Goal: Task Accomplishment & Management: Manage account settings

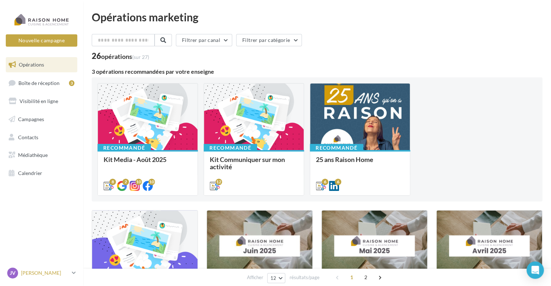
click at [74, 271] on icon at bounding box center [74, 272] width 4 height 6
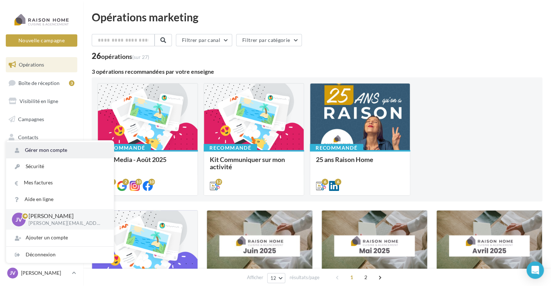
click at [58, 149] on link "Gérer mon compte" at bounding box center [60, 150] width 108 height 16
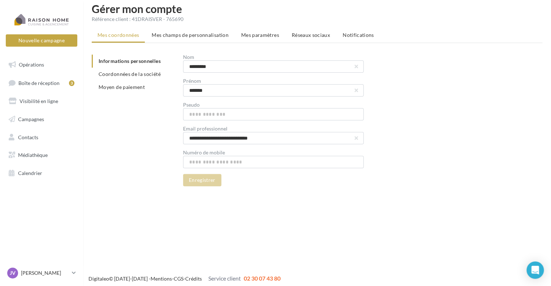
scroll to position [9, 0]
click at [305, 32] on span "Réseaux sociaux" at bounding box center [311, 34] width 38 height 6
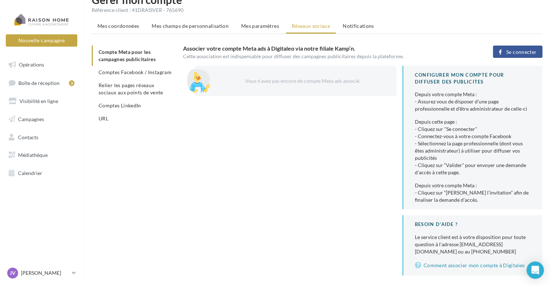
scroll to position [19, 0]
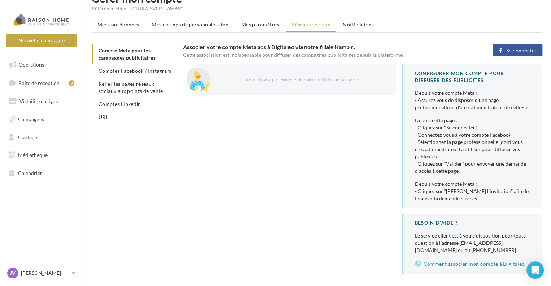
click at [532, 49] on span "Se connecter" at bounding box center [521, 51] width 30 height 6
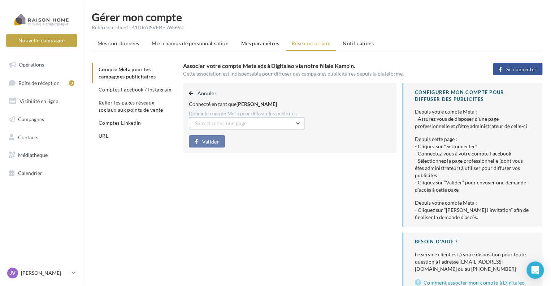
click at [299, 125] on button "Sélectionner une page" at bounding box center [247, 123] width 116 height 12
click at [274, 141] on span "Raison Home - [PERSON_NAME] (Admin)" at bounding box center [237, 144] width 74 height 13
click at [217, 142] on span "Valider" at bounding box center [210, 142] width 17 height 6
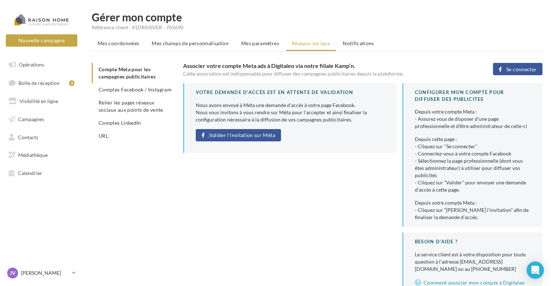
click at [263, 138] on link "Valider l'invitation sur Méta" at bounding box center [238, 135] width 85 height 12
